Goal: Information Seeking & Learning: Learn about a topic

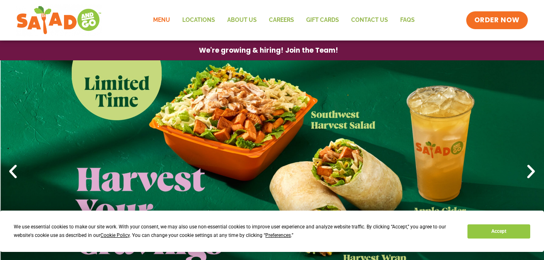
click at [164, 18] on link "Menu" at bounding box center [161, 20] width 29 height 19
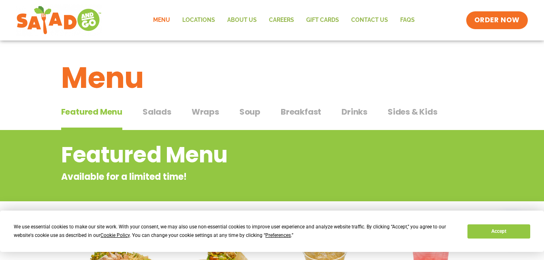
click at [296, 116] on span "Breakfast" at bounding box center [301, 112] width 41 height 12
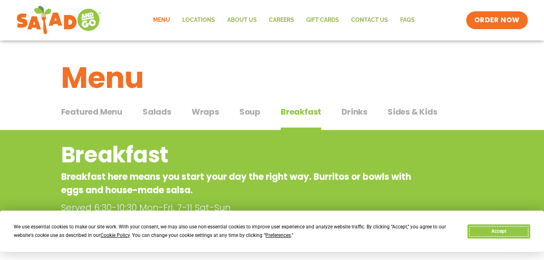
click at [512, 235] on button "Accept" at bounding box center [498, 231] width 62 height 14
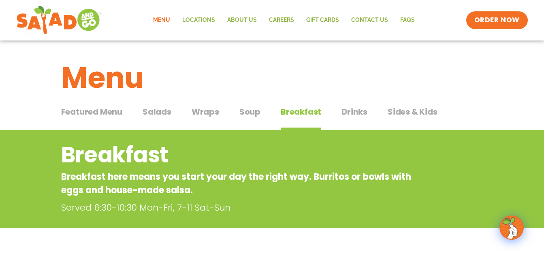
click at [359, 110] on span "Drinks" at bounding box center [354, 112] width 26 height 12
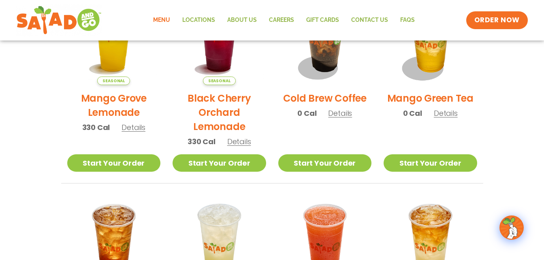
scroll to position [227, 0]
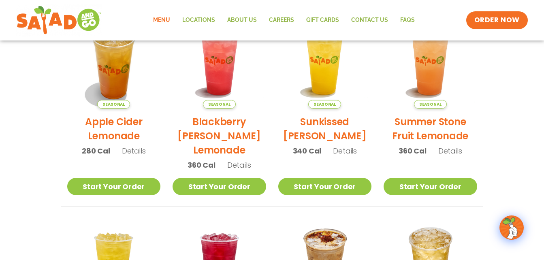
click at [542, 201] on section "Drinks House-made to refresh Obsession-worthy sips. Seasonal Apple Cider Lemona…" at bounding box center [272, 252] width 544 height 698
